Goal: Find specific page/section: Find specific page/section

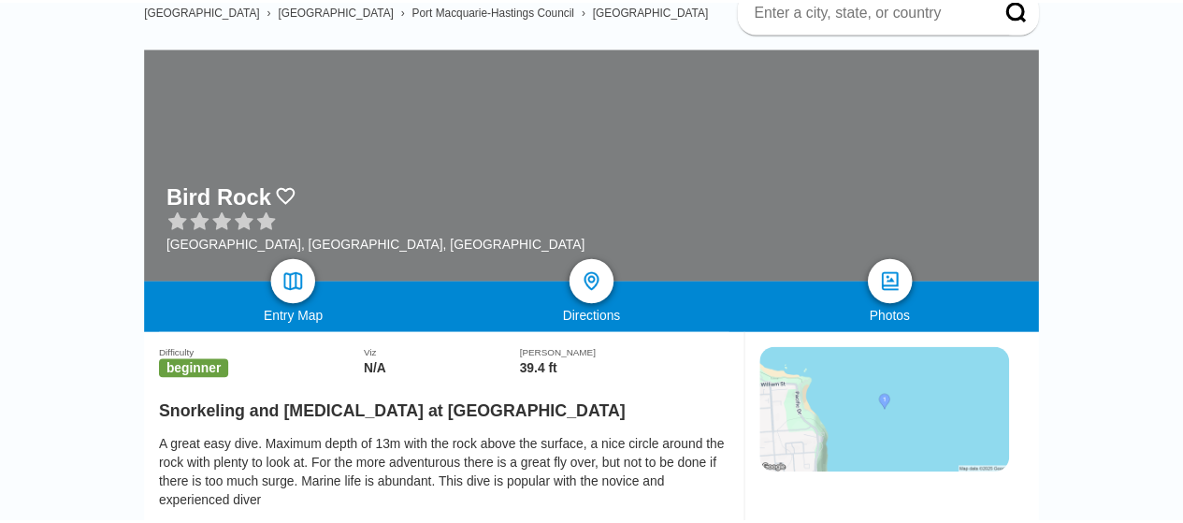
scroll to position [374, 0]
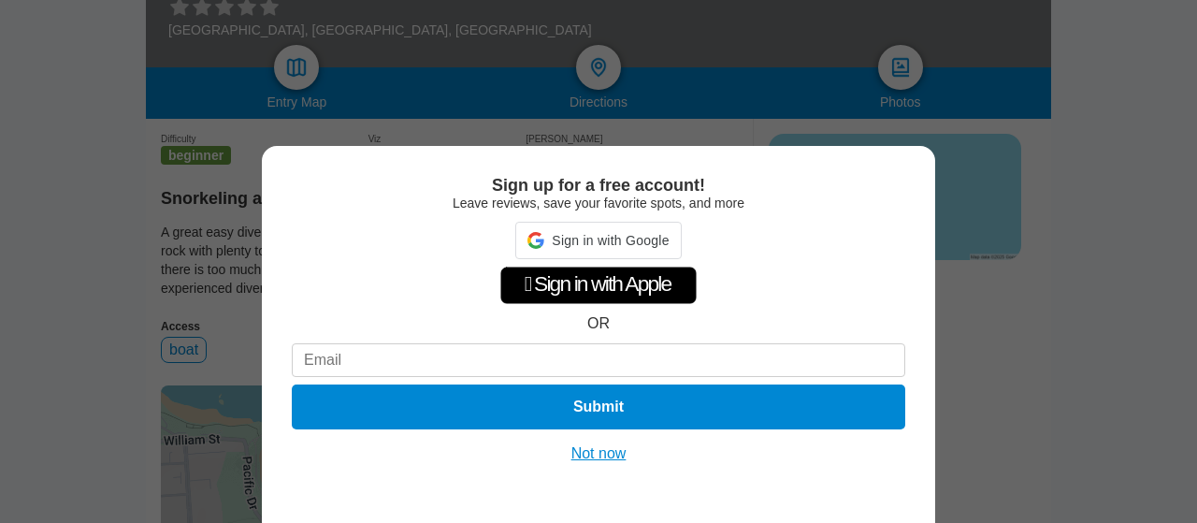
click at [597, 448] on button "Not now" at bounding box center [599, 453] width 66 height 19
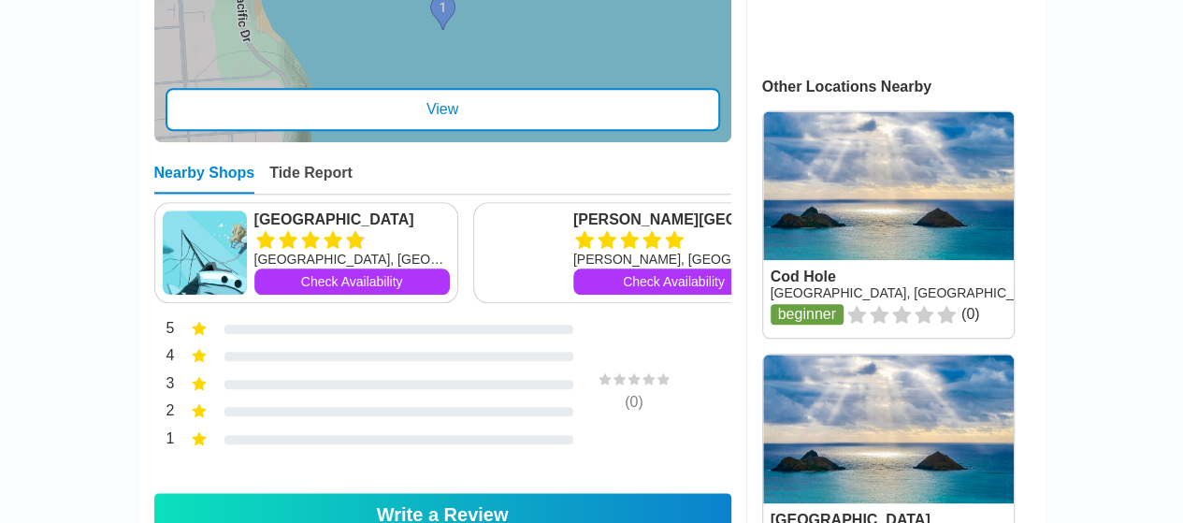
scroll to position [561, 0]
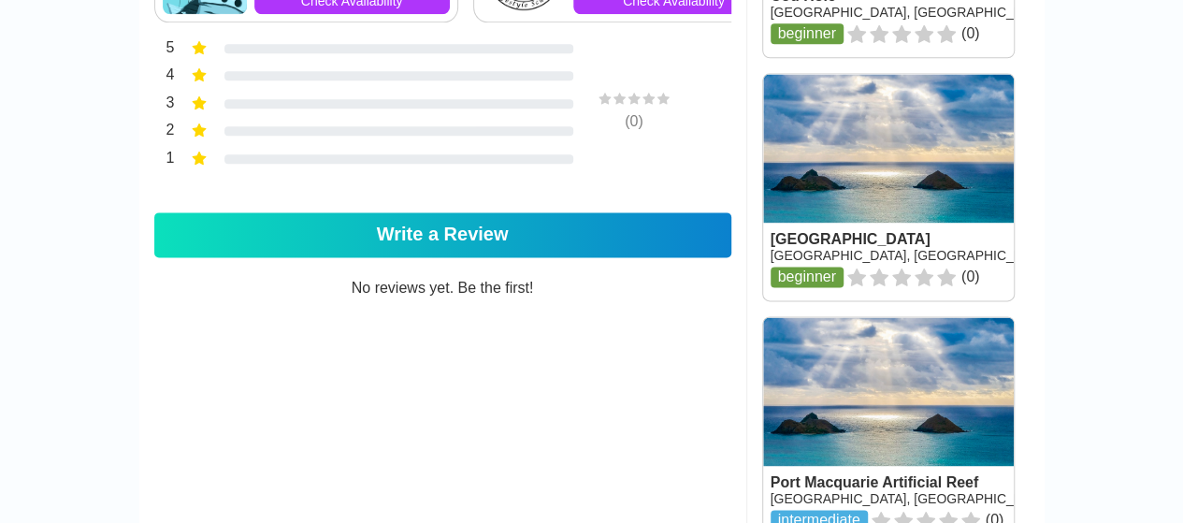
scroll to position [842, 0]
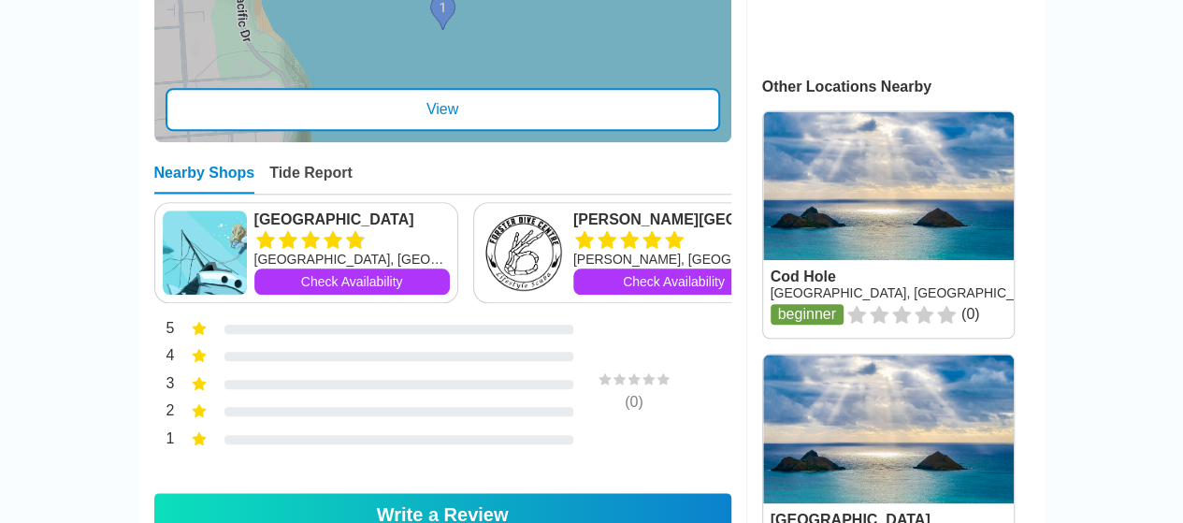
click at [332, 229] on link "[GEOGRAPHIC_DATA]" at bounding box center [352, 219] width 196 height 19
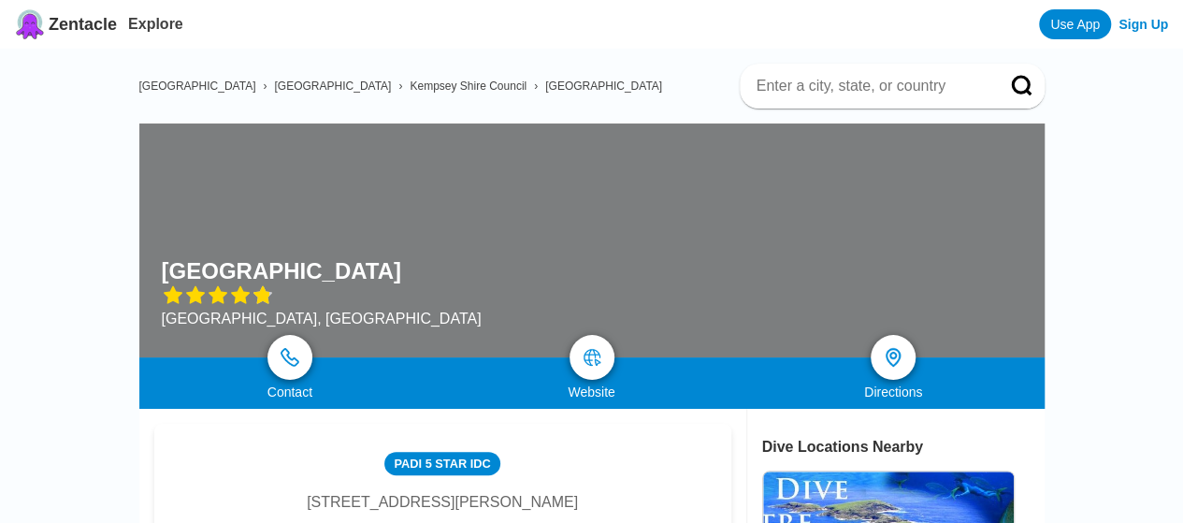
scroll to position [842, 0]
